Goal: Information Seeking & Learning: Learn about a topic

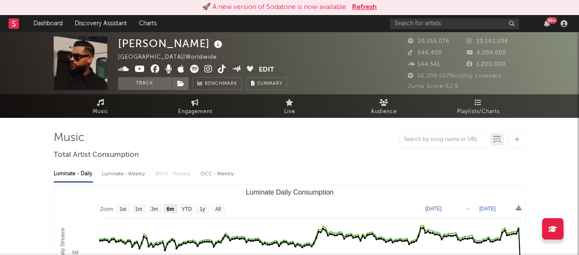
select select "6m"
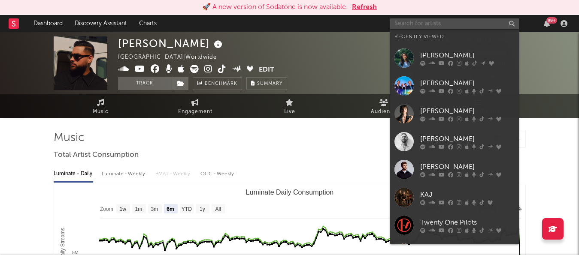
click at [417, 22] on input "text" at bounding box center [454, 23] width 129 height 11
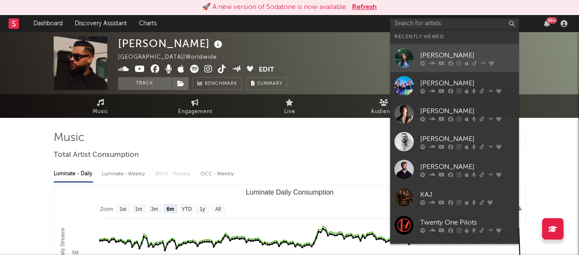
click at [429, 55] on div "[PERSON_NAME]" at bounding box center [467, 55] width 94 height 10
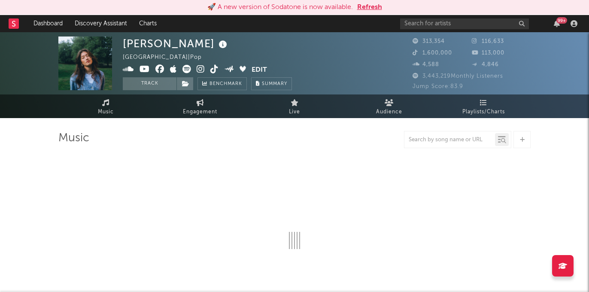
select select "6m"
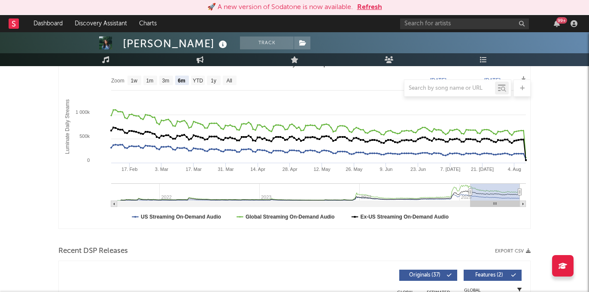
scroll to position [36, 0]
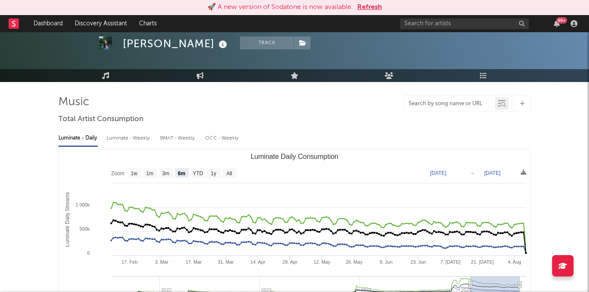
click at [438, 103] on input "text" at bounding box center [449, 103] width 91 height 7
type input "RUNNING HOME"
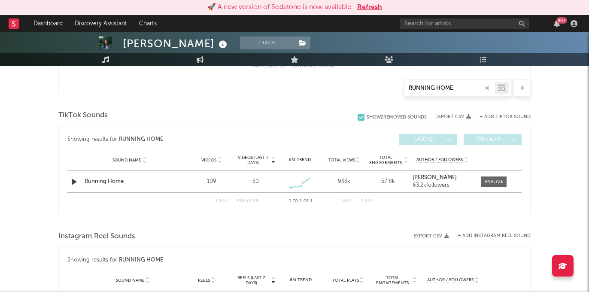
scroll to position [409, 0]
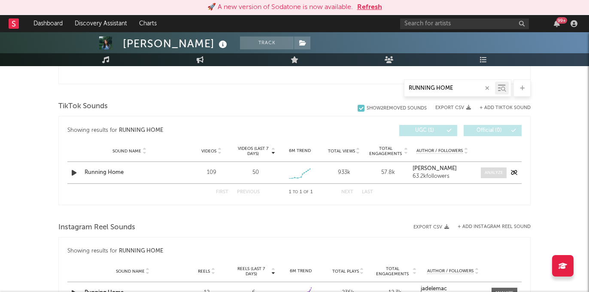
click at [499, 172] on div at bounding box center [493, 172] width 18 height 6
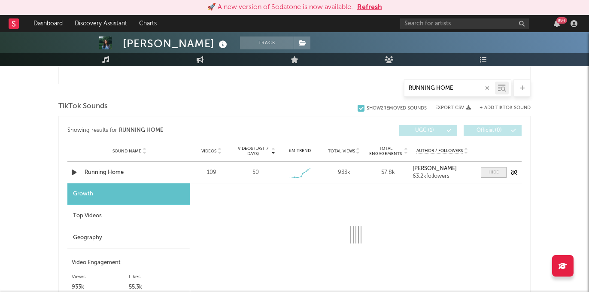
select select "1w"
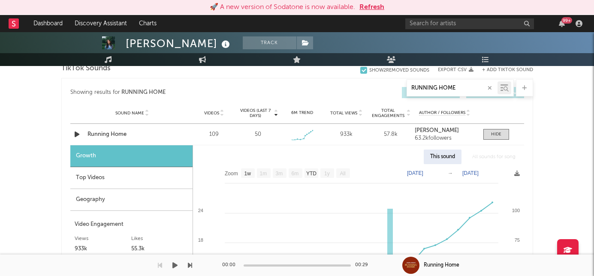
scroll to position [444, 0]
